Goal: Find specific page/section

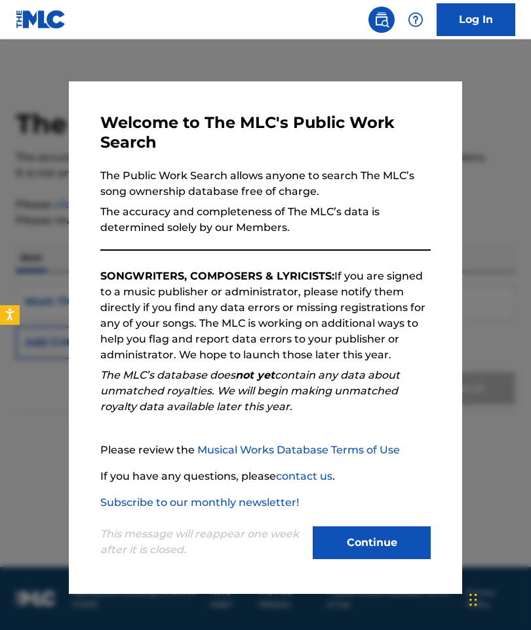
scroll to position [52, 0]
click at [391, 537] on button "Continue" at bounding box center [372, 542] width 118 height 33
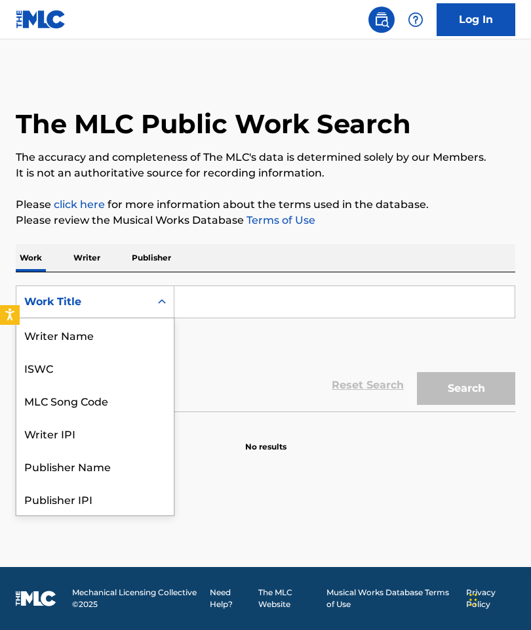
scroll to position [0, 0]
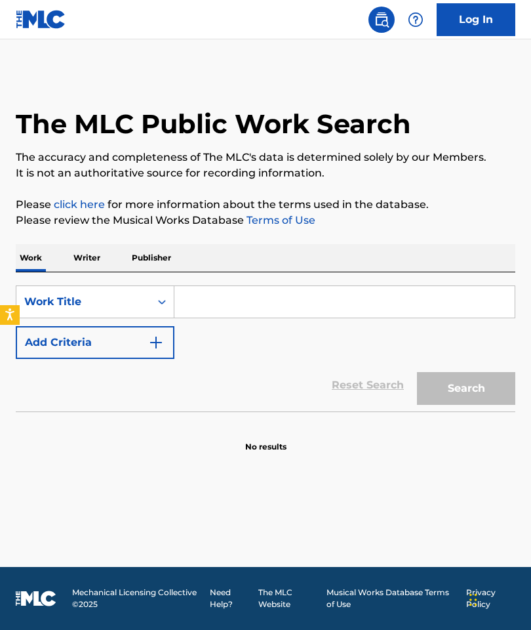
click at [88, 244] on p "Writer" at bounding box center [87, 258] width 35 height 28
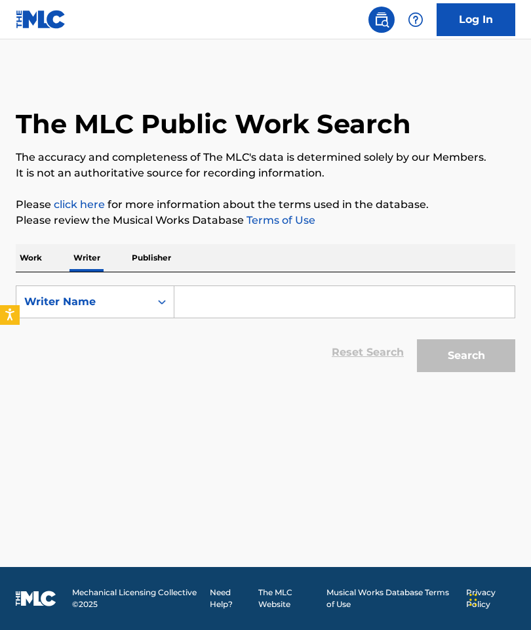
click at [28, 255] on p "Work" at bounding box center [31, 258] width 30 height 28
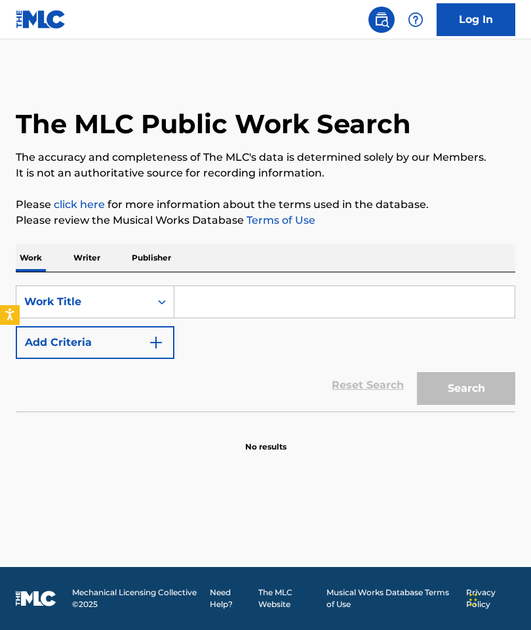
click at [160, 296] on icon "Search Form" at bounding box center [161, 301] width 13 height 13
click at [92, 252] on p "Writer" at bounding box center [87, 258] width 35 height 28
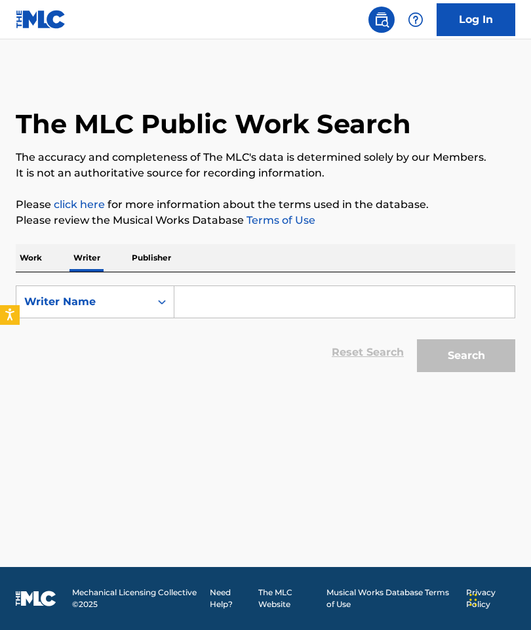
click at [148, 262] on p "Publisher" at bounding box center [151, 258] width 47 height 28
click at [462, 288] on input "Search Form" at bounding box center [344, 301] width 340 height 31
click at [91, 257] on p "Writer" at bounding box center [87, 258] width 35 height 28
click at [30, 250] on p "Work" at bounding box center [31, 258] width 30 height 28
